Goal: Task Accomplishment & Management: Manage account settings

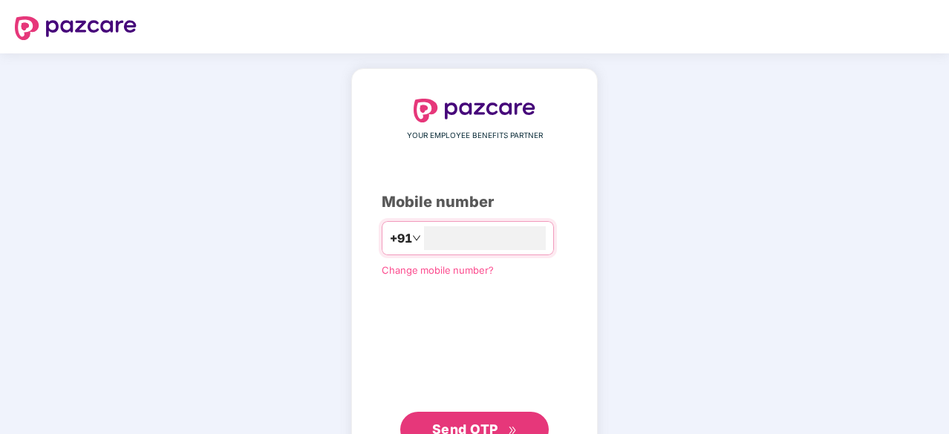
scroll to position [56, 0]
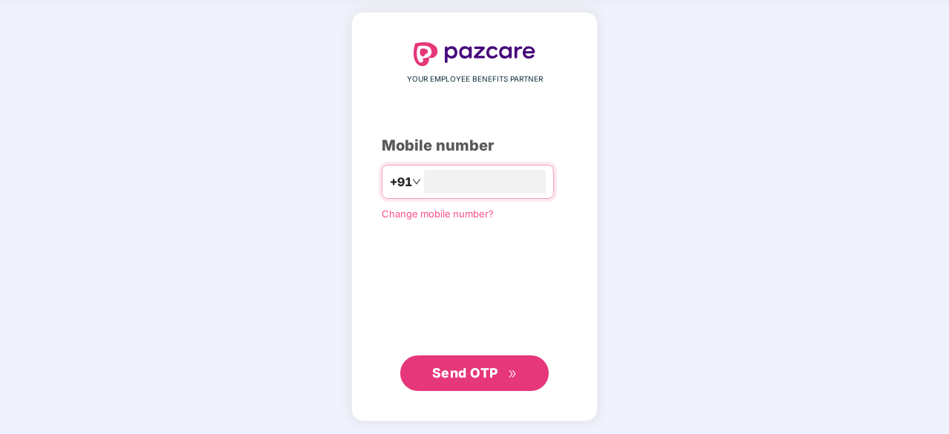
type input "**********"
click at [472, 374] on span "Send OTP" at bounding box center [465, 374] width 66 height 16
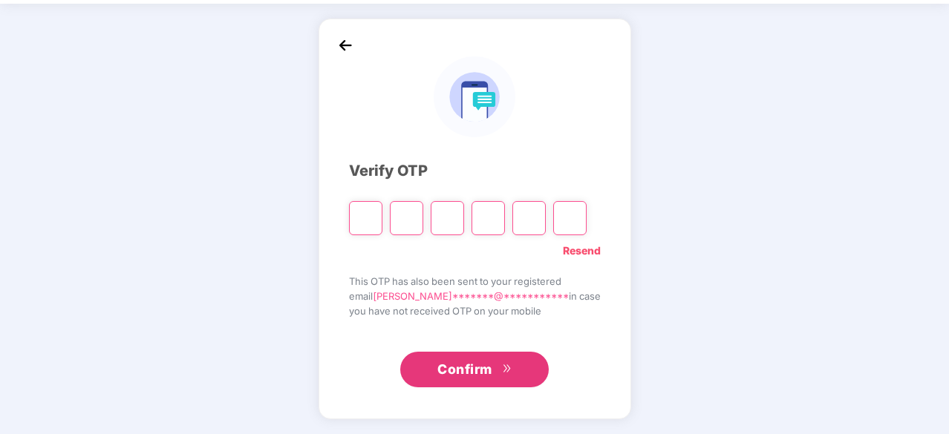
scroll to position [49, 0]
type input "*"
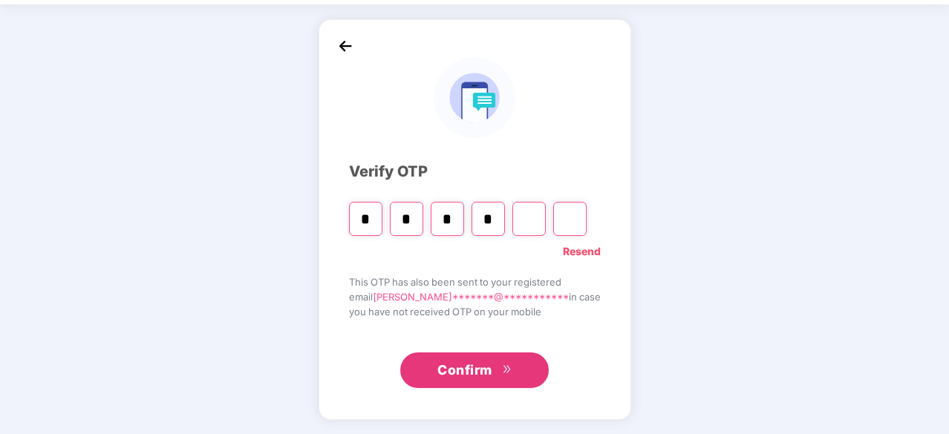
type input "*"
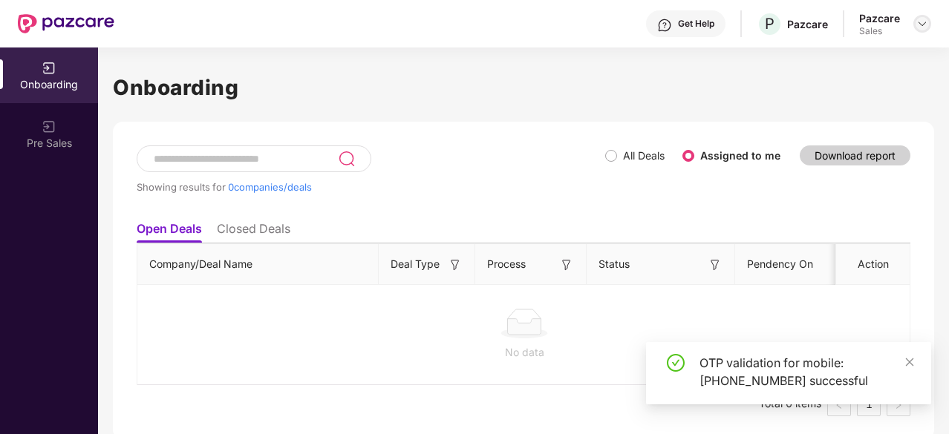
click at [920, 30] on div at bounding box center [922, 24] width 18 height 18
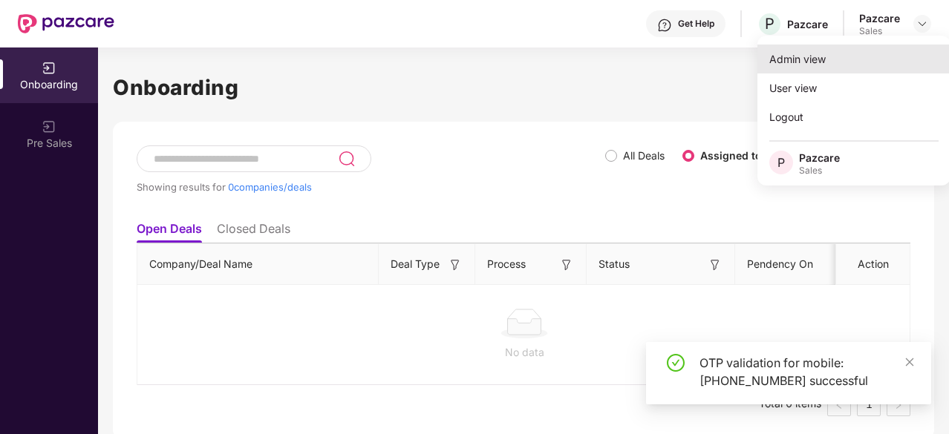
click at [867, 65] on div "Admin view" at bounding box center [853, 59] width 193 height 29
